Goal: Information Seeking & Learning: Learn about a topic

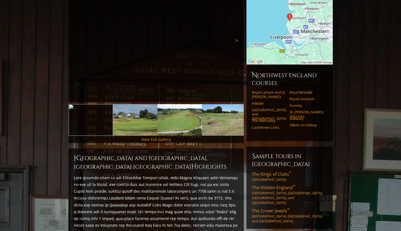
scroll to position [101, 0]
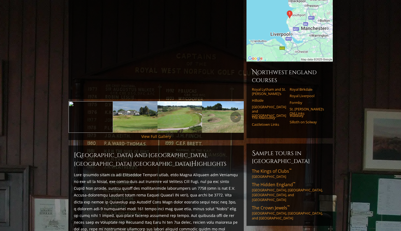
click at [148, 101] on img at bounding box center [135, 117] width 45 height 32
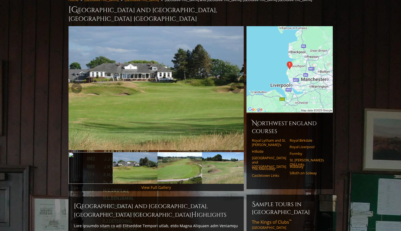
scroll to position [50, 0]
click at [238, 83] on link "Next" at bounding box center [236, 88] width 11 height 11
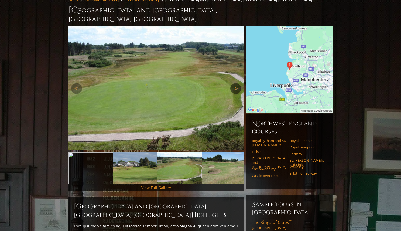
click at [238, 83] on link "Next" at bounding box center [236, 88] width 11 height 11
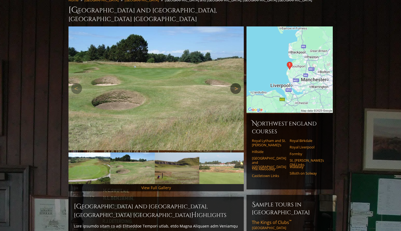
click at [238, 83] on link "Next" at bounding box center [236, 88] width 11 height 11
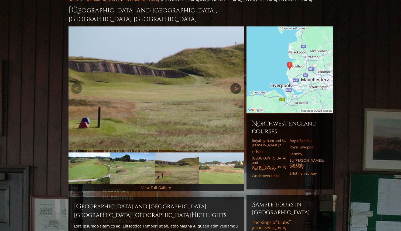
click at [238, 83] on link "Next" at bounding box center [236, 88] width 11 height 11
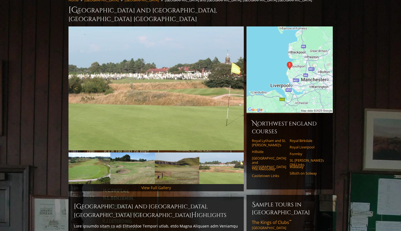
click at [237, 79] on img at bounding box center [156, 88] width 175 height 124
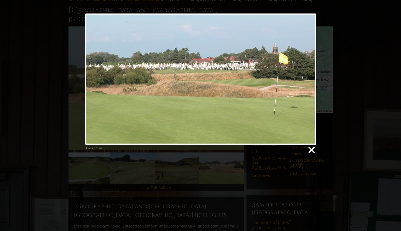
click at [312, 150] on link at bounding box center [311, 150] width 8 height 8
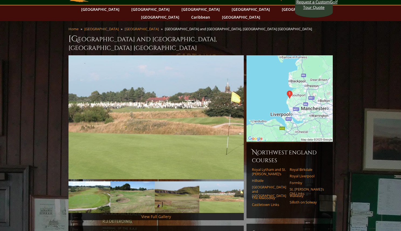
scroll to position [0, 0]
